Goal: Find specific page/section: Find specific page/section

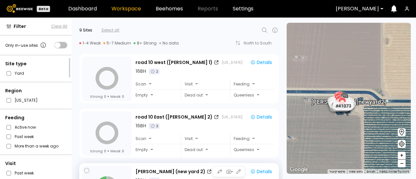
scroll to position [106, 0]
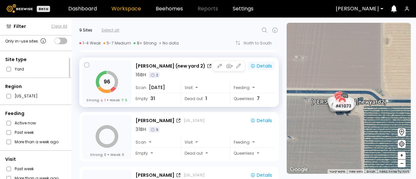
click at [264, 63] on div "Details" at bounding box center [261, 66] width 22 height 6
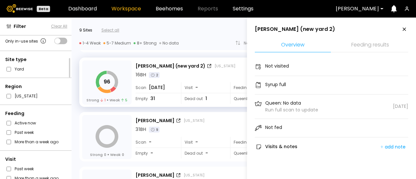
click at [403, 30] on icon at bounding box center [404, 29] width 8 height 8
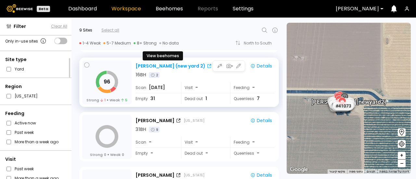
click at [181, 68] on div "[PERSON_NAME] (new yard 2)" at bounding box center [170, 66] width 70 height 7
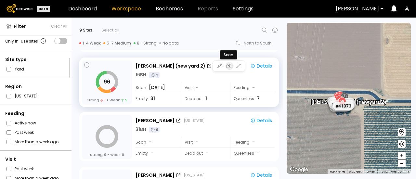
click at [232, 67] on div "button" at bounding box center [229, 66] width 8 height 6
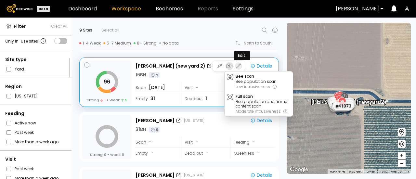
click at [240, 66] on button "button" at bounding box center [238, 65] width 7 height 7
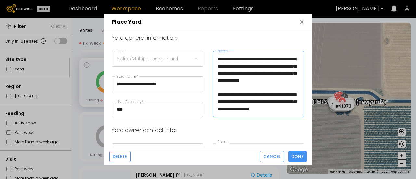
click at [302, 76] on textarea "**********" at bounding box center [258, 84] width 90 height 65
click at [300, 73] on textarea "**********" at bounding box center [258, 84] width 90 height 65
click at [232, 93] on textarea "**********" at bounding box center [258, 84] width 90 height 65
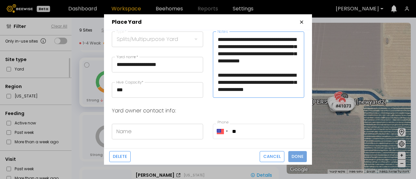
type textarea "**********"
click at [293, 156] on span "Done" at bounding box center [297, 156] width 12 height 6
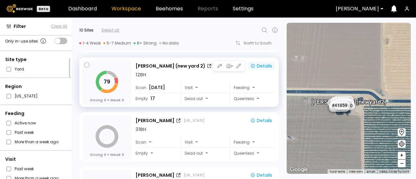
click at [260, 70] on button "Details" at bounding box center [260, 66] width 27 height 8
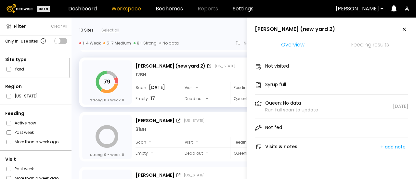
click at [402, 30] on icon at bounding box center [404, 29] width 8 height 8
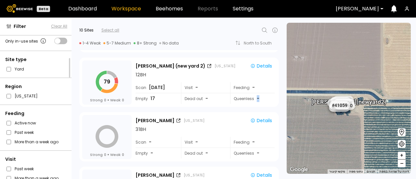
drag, startPoint x: 281, startPoint y: 94, endPoint x: 281, endPoint y: 104, distance: 10.7
click at [281, 104] on div "79 Strong 0 Weak 0 [PERSON_NAME] (new yard 2) [US_STATE] Details 12 BH Scan [DA…" at bounding box center [176, 81] width 211 height 55
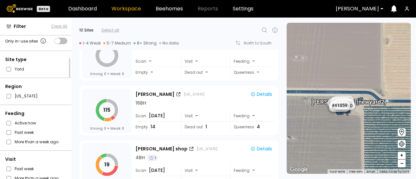
scroll to position [191, 0]
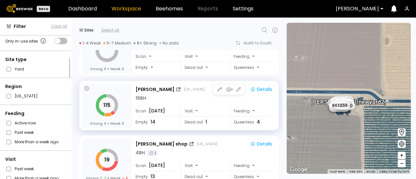
click at [84, 89] on icon at bounding box center [86, 88] width 5 height 5
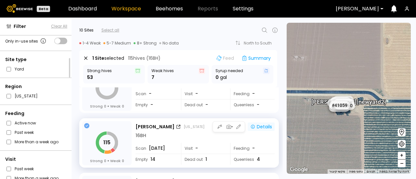
click at [255, 128] on div "Details" at bounding box center [261, 127] width 22 height 6
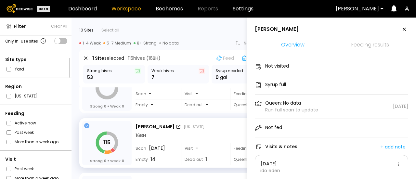
click at [403, 32] on icon at bounding box center [404, 29] width 8 height 8
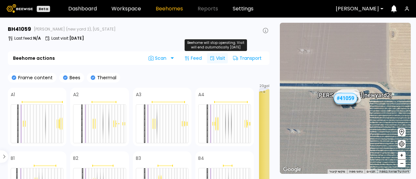
click at [219, 59] on div "Visit" at bounding box center [217, 58] width 21 height 10
click at [217, 59] on div "Visit" at bounding box center [217, 58] width 21 height 10
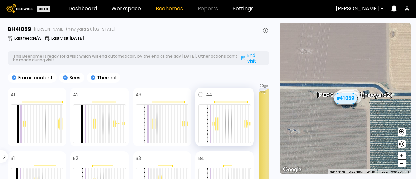
click at [218, 124] on div at bounding box center [216, 124] width 3 height 14
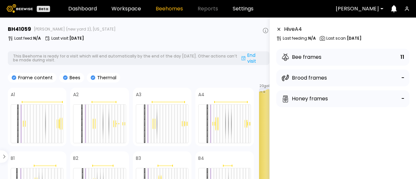
click at [301, 57] on div "Bee frames" at bounding box center [301, 57] width 40 height 8
click at [329, 38] on p "Last scan : Aug 13" at bounding box center [343, 38] width 35 height 4
click at [281, 31] on icon at bounding box center [278, 29] width 5 height 5
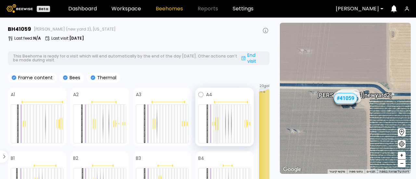
click at [217, 119] on div at bounding box center [216, 124] width 1 height 38
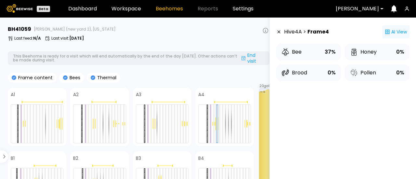
click at [391, 31] on div "AI View" at bounding box center [395, 31] width 27 height 13
click at [279, 32] on icon at bounding box center [278, 32] width 3 height 3
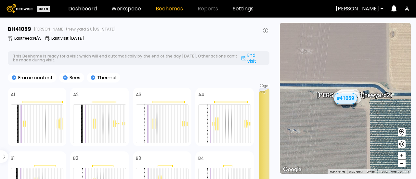
click at [279, 32] on section "← הזזה שמאלה → הזזה ימינה ↑ הזזה למעלה ↓ הזזה למטה + התקרבות - התרחקות Home הזז…" at bounding box center [344, 98] width 141 height 161
click at [380, 119] on div "# 41073 # 41104 # 40702 # 41140 # 40306 # 40200 # 40069 # 40113 # 40736 # 40345…" at bounding box center [345, 98] width 131 height 151
click at [400, 152] on span "+" at bounding box center [401, 156] width 4 height 8
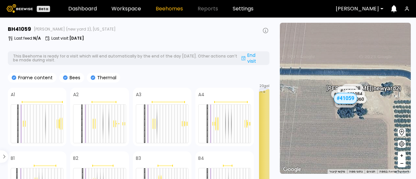
click at [400, 152] on span "+" at bounding box center [401, 156] width 4 height 8
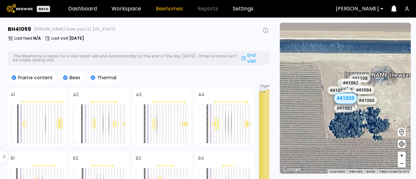
click at [400, 152] on span "+" at bounding box center [401, 156] width 4 height 8
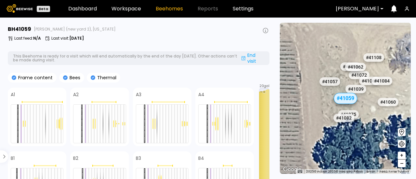
click at [347, 122] on div "# 41082" at bounding box center [353, 122] width 21 height 8
click at [345, 120] on div "# 41082" at bounding box center [343, 117] width 23 height 10
click at [340, 114] on div "# 41082" at bounding box center [343, 117] width 23 height 10
